Goal: Find specific page/section: Find specific page/section

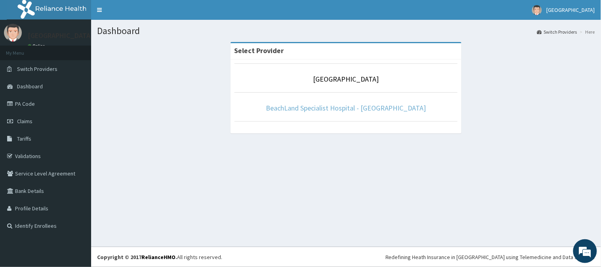
click at [361, 107] on link "BeachLand Specialist Hospital - [GEOGRAPHIC_DATA]" at bounding box center [346, 107] width 160 height 9
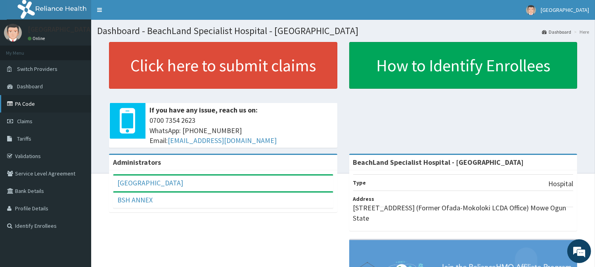
click at [41, 103] on link "PA Code" at bounding box center [45, 103] width 91 height 17
